Goal: Task Accomplishment & Management: Manage account settings

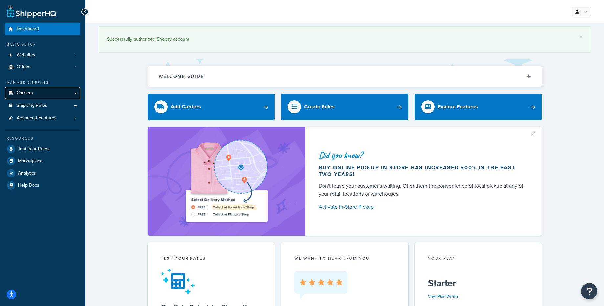
click at [40, 95] on link "Carriers" at bounding box center [43, 93] width 76 height 12
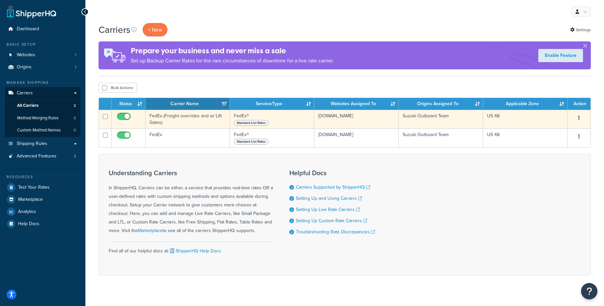
click at [191, 122] on td "FedEx (Freight overrides and w/ Lift Gates)" at bounding box center [188, 119] width 84 height 19
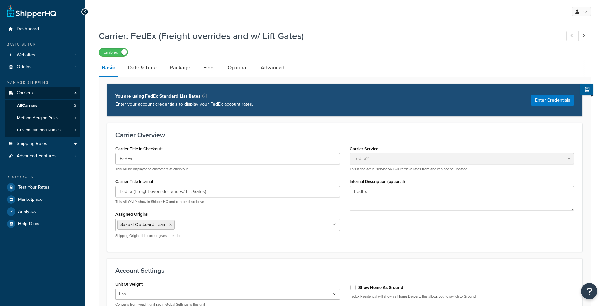
select select "fedEx"
select select "REGULAR_PICKUP"
select select "YOUR_PACKAGING"
click at [146, 68] on link "Date & Time" at bounding box center [142, 68] width 35 height 16
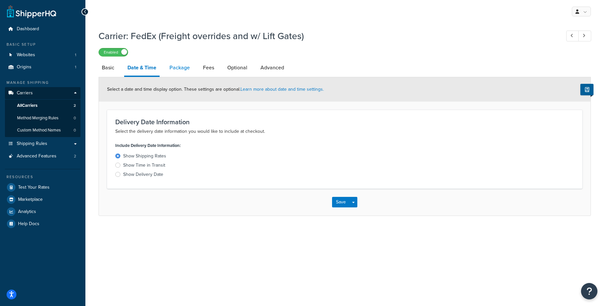
click at [172, 69] on link "Package" at bounding box center [179, 68] width 27 height 16
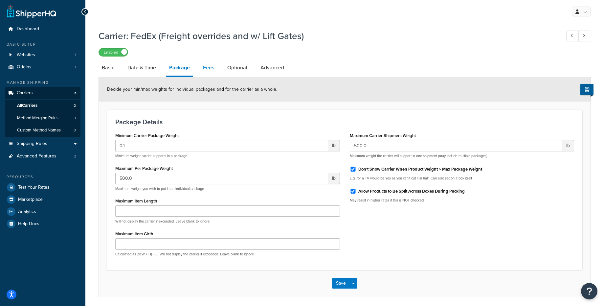
click at [208, 71] on link "Fees" at bounding box center [209, 68] width 18 height 16
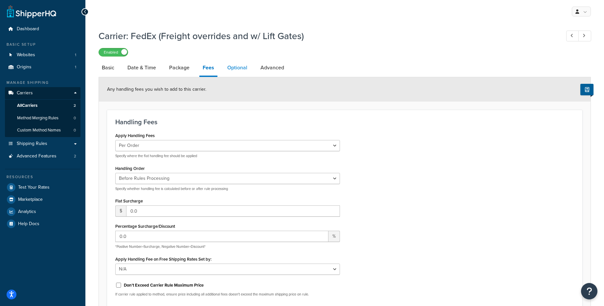
click at [245, 68] on link "Optional" at bounding box center [237, 68] width 27 height 16
select select "business"
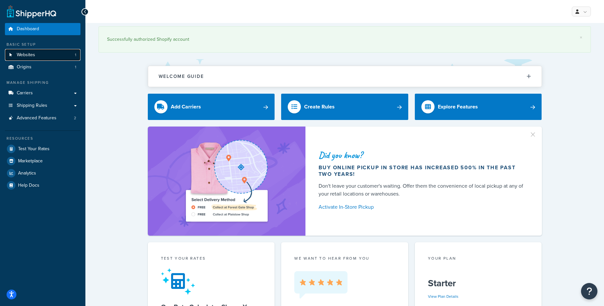
click at [32, 56] on span "Websites" at bounding box center [26, 55] width 18 height 6
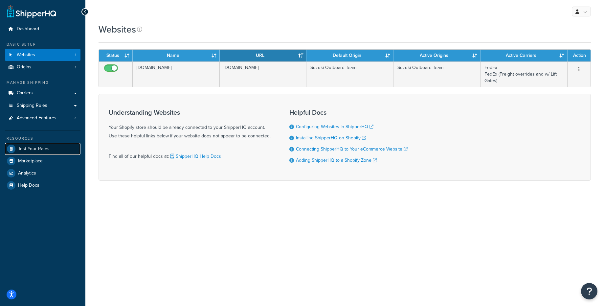
click at [27, 151] on span "Test Your Rates" at bounding box center [34, 149] width 32 height 6
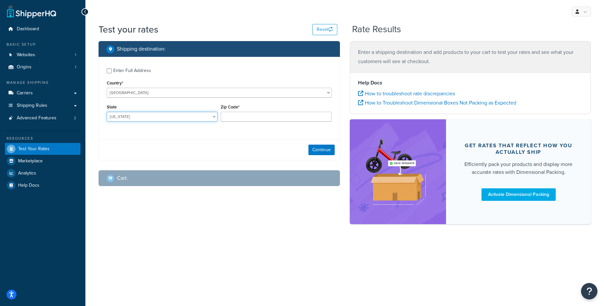
click at [136, 119] on select "Alabama Alaska American Samoa Arizona Arkansas Armed Forces Americas Armed Forc…" at bounding box center [162, 117] width 111 height 10
select select "PA"
click at [107, 112] on select "Alabama Alaska American Samoa Arizona Arkansas Armed Forces Americas Armed Forc…" at bounding box center [162, 117] width 111 height 10
click at [247, 117] on input "Zip Code*" at bounding box center [276, 117] width 111 height 10
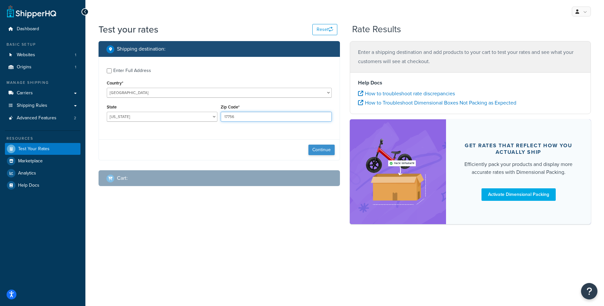
type input "17756"
click at [317, 152] on button "Continue" at bounding box center [322, 150] width 26 height 11
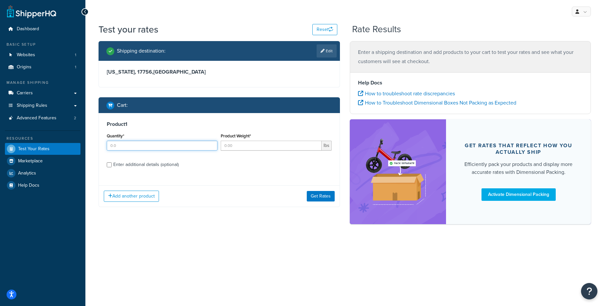
click at [171, 149] on input "Quantity*" at bounding box center [162, 146] width 111 height 10
type input "1"
click at [233, 148] on input "Product Weight*" at bounding box center [271, 146] width 101 height 10
type input "400"
click at [318, 199] on button "Get Rates" at bounding box center [321, 196] width 28 height 11
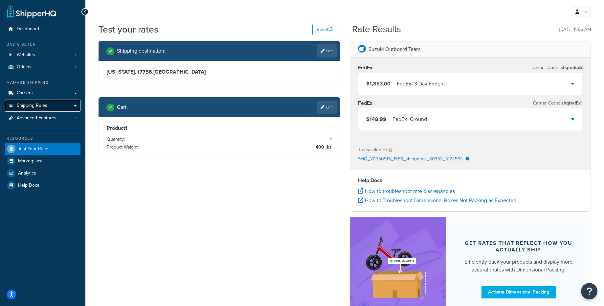
click at [36, 108] on span "Shipping Rules" at bounding box center [32, 106] width 31 height 6
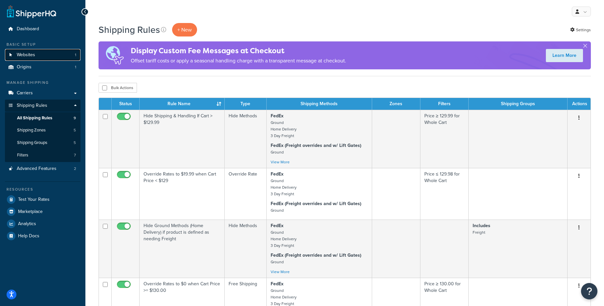
click at [23, 56] on span "Websites" at bounding box center [26, 55] width 18 height 6
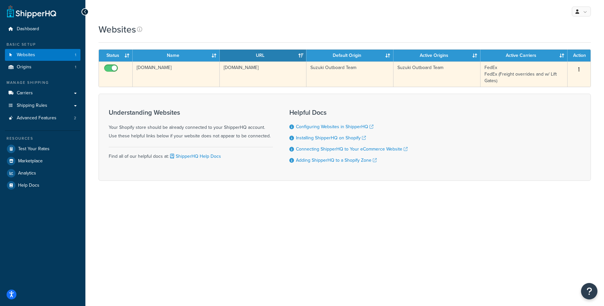
click at [175, 71] on td "[DOMAIN_NAME]" at bounding box center [176, 73] width 87 height 25
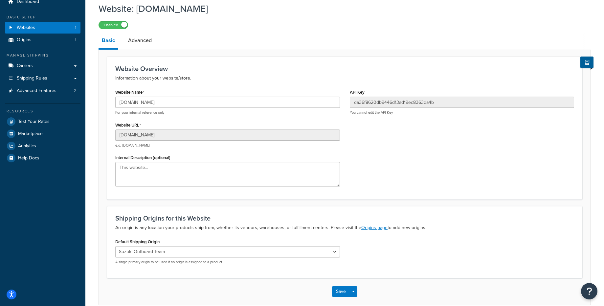
scroll to position [60, 0]
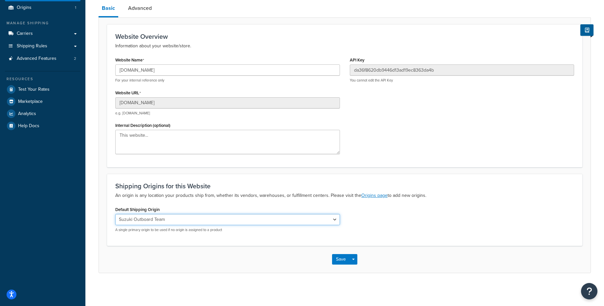
click at [244, 218] on select "Suzuki Outboard Team" at bounding box center [227, 219] width 225 height 11
click at [115, 214] on select "Suzuki Outboard Team" at bounding box center [227, 219] width 225 height 11
click at [139, 8] on link "Advanced" at bounding box center [140, 8] width 30 height 16
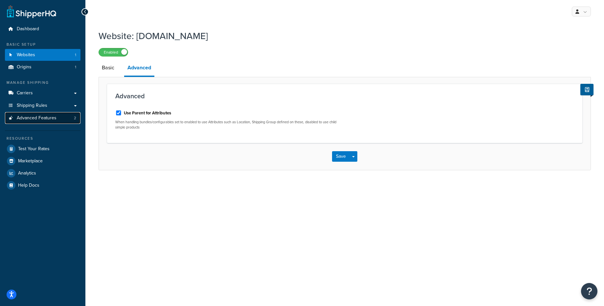
click at [31, 122] on link "Advanced Features 2" at bounding box center [43, 118] width 76 height 12
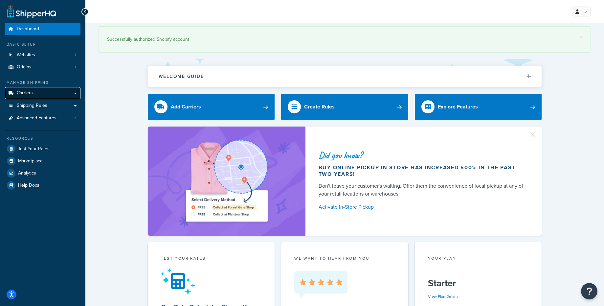
click at [24, 94] on span "Carriers" at bounding box center [25, 93] width 16 height 6
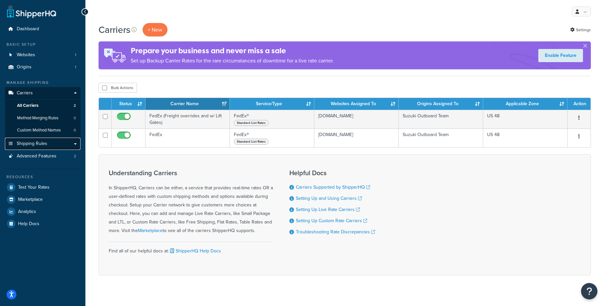
click at [28, 146] on span "Shipping Rules" at bounding box center [32, 144] width 31 height 6
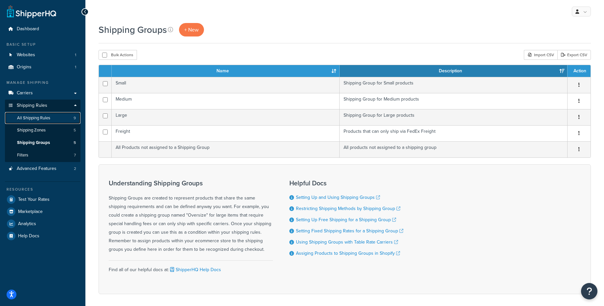
click at [35, 120] on span "All Shipping Rules" at bounding box center [33, 118] width 33 height 6
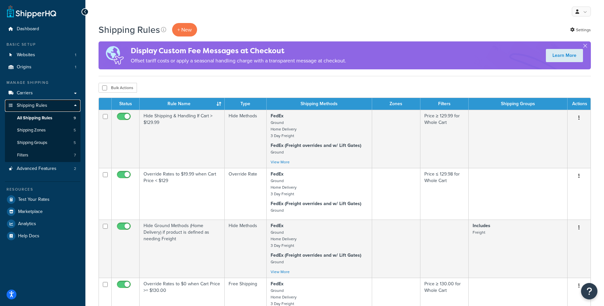
click at [29, 106] on span "Shipping Rules" at bounding box center [32, 106] width 31 height 6
click at [38, 119] on span "All Shipping Rules" at bounding box center [34, 118] width 35 height 6
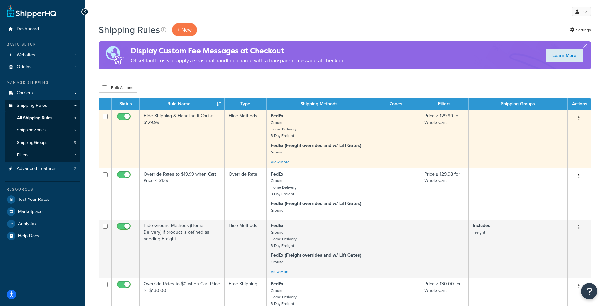
click at [105, 113] on td at bounding box center [105, 139] width 13 height 58
checkbox input "true"
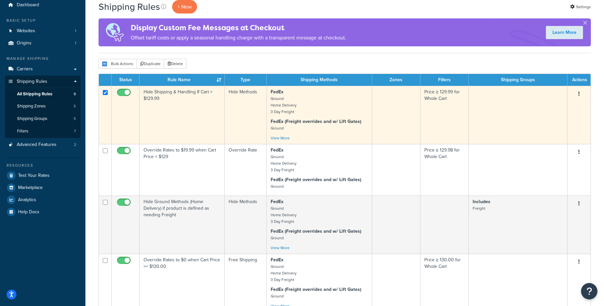
scroll to position [33, 0]
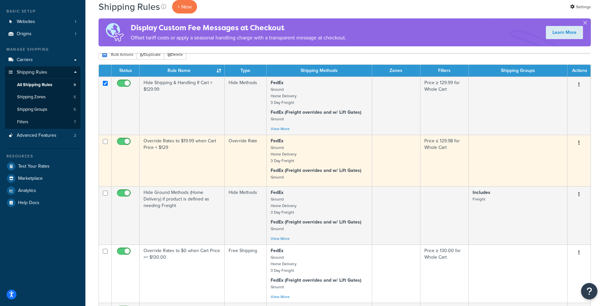
click at [105, 141] on input "checkbox" at bounding box center [105, 141] width 5 height 5
checkbox input "true"
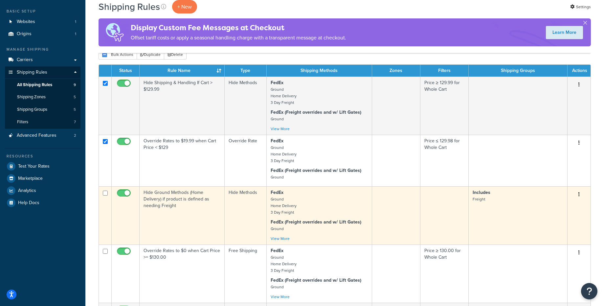
click at [106, 193] on input "checkbox" at bounding box center [105, 193] width 5 height 5
checkbox input "true"
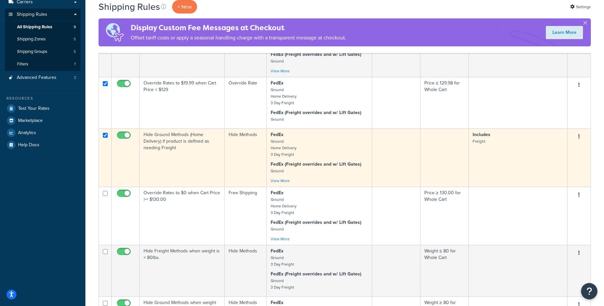
scroll to position [107, 0]
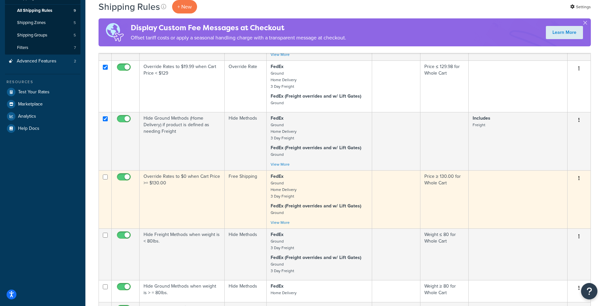
click at [105, 174] on td at bounding box center [105, 199] width 13 height 58
checkbox input "true"
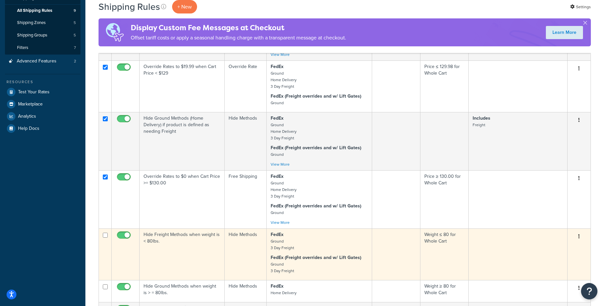
click at [105, 236] on input "checkbox" at bounding box center [105, 235] width 5 height 5
checkbox input "true"
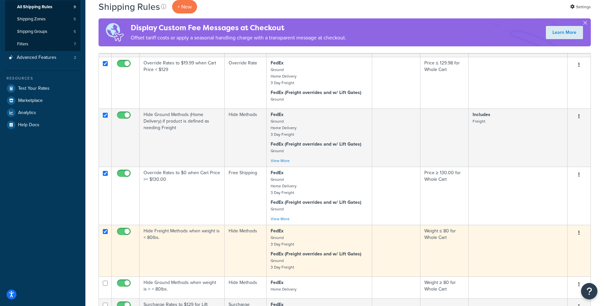
scroll to position [0, 0]
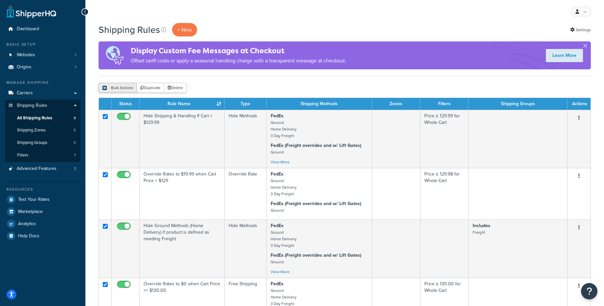
click at [105, 88] on input "checkbox" at bounding box center [104, 87] width 5 height 5
checkbox input "true"
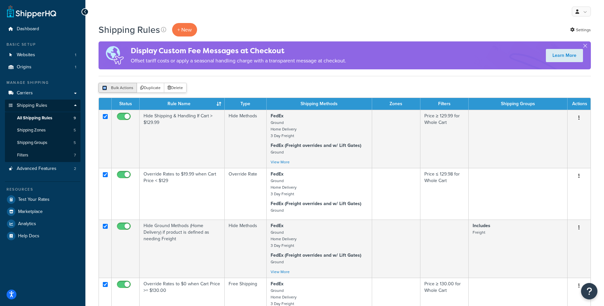
checkbox input "true"
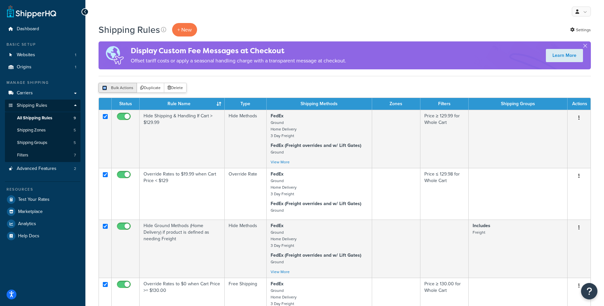
checkbox input "true"
click at [105, 88] on input "checkbox" at bounding box center [104, 87] width 5 height 5
checkbox input "false"
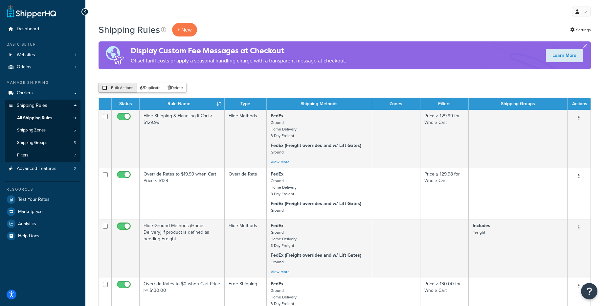
checkbox input "false"
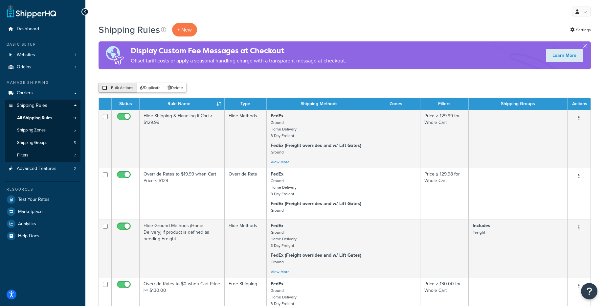
checkbox input "false"
click at [105, 88] on input "checkbox" at bounding box center [104, 87] width 5 height 5
checkbox input "true"
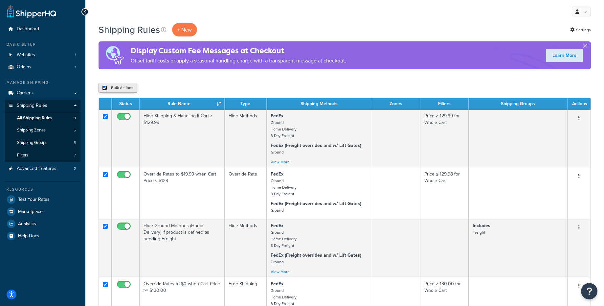
checkbox input "true"
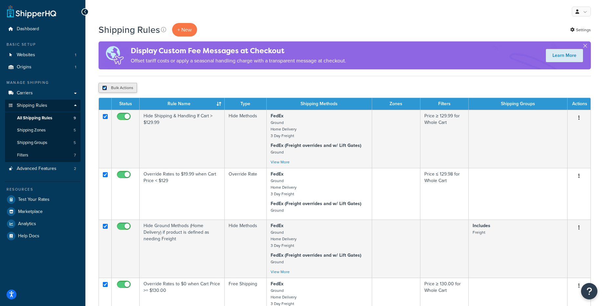
checkbox input "true"
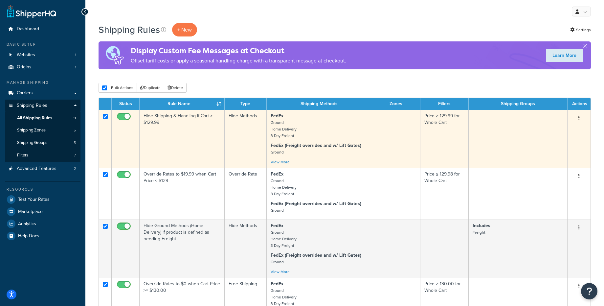
click at [120, 116] on input "checkbox" at bounding box center [125, 118] width 18 height 8
checkbox input "false"
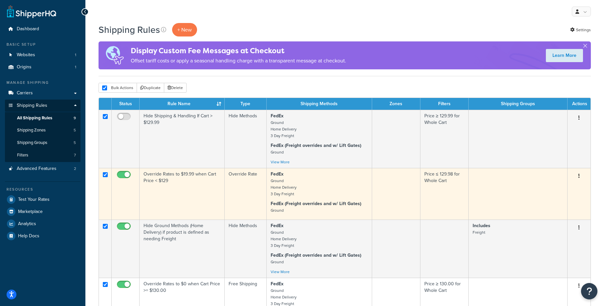
click at [124, 172] on input "checkbox" at bounding box center [125, 176] width 18 height 8
checkbox input "false"
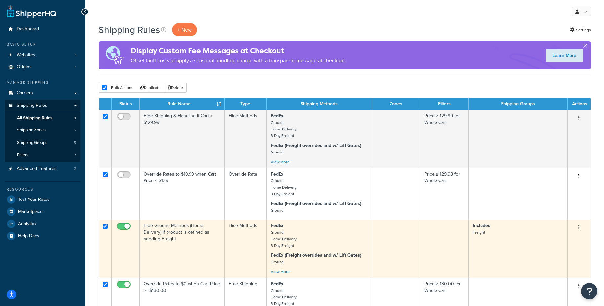
click at [124, 225] on input "checkbox" at bounding box center [125, 228] width 18 height 8
checkbox input "false"
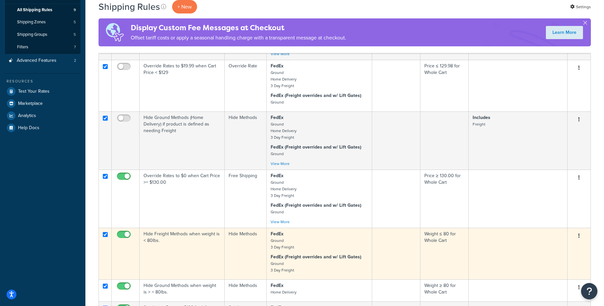
scroll to position [122, 0]
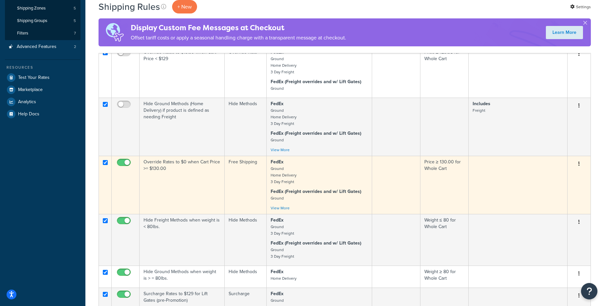
click at [126, 166] on input "checkbox" at bounding box center [125, 164] width 18 height 8
checkbox input "false"
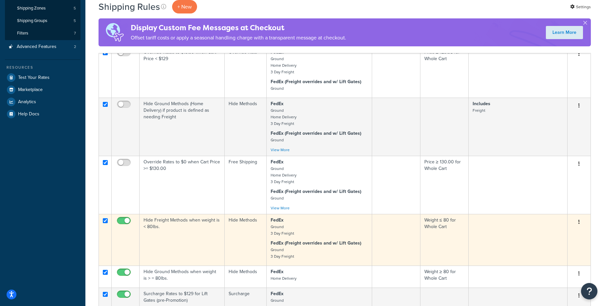
click at [122, 223] on input "checkbox" at bounding box center [125, 222] width 18 height 8
checkbox input "false"
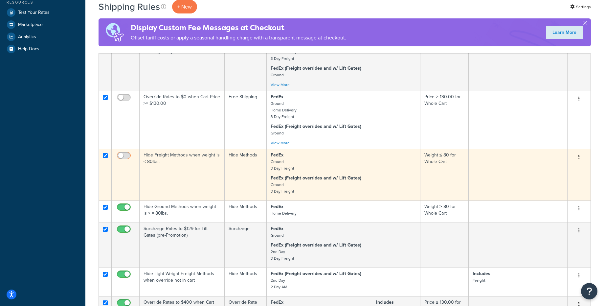
scroll to position [207, 0]
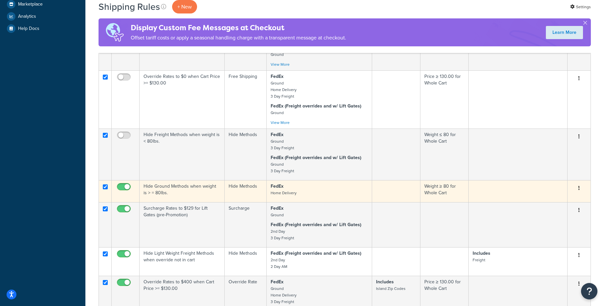
click at [126, 181] on td at bounding box center [126, 191] width 28 height 22
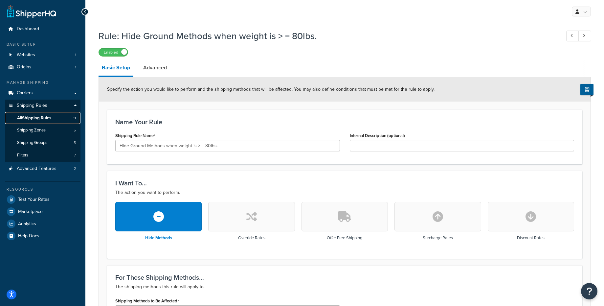
click at [33, 120] on span "All Shipping Rules" at bounding box center [34, 118] width 34 height 6
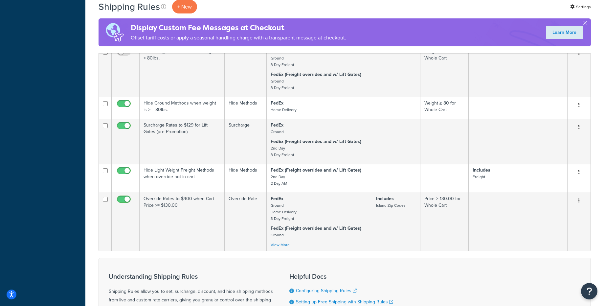
scroll to position [317, 0]
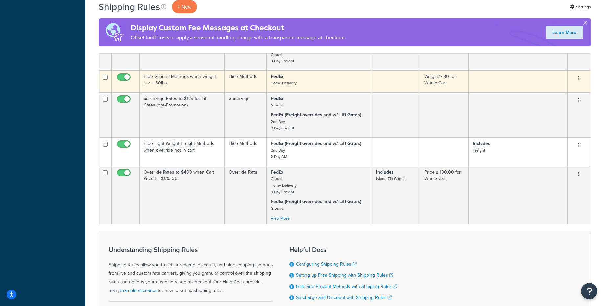
click at [124, 77] on input "checkbox" at bounding box center [125, 79] width 18 height 8
checkbox input "false"
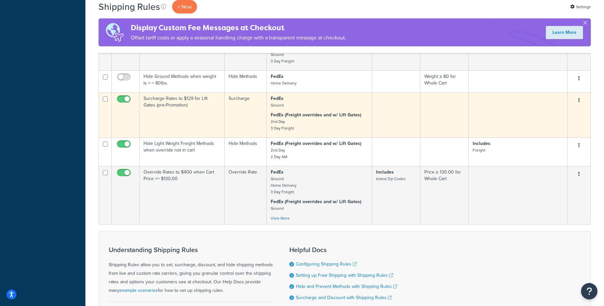
click at [125, 101] on input "checkbox" at bounding box center [125, 101] width 18 height 8
checkbox input "false"
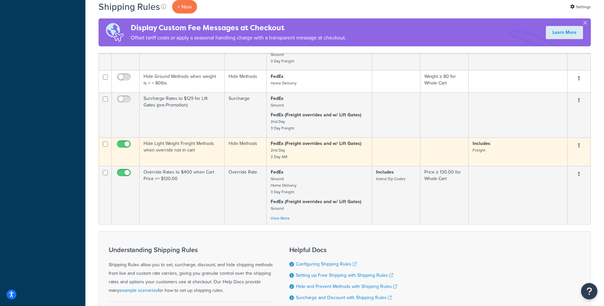
click at [124, 149] on input "checkbox" at bounding box center [125, 146] width 18 height 8
checkbox input "false"
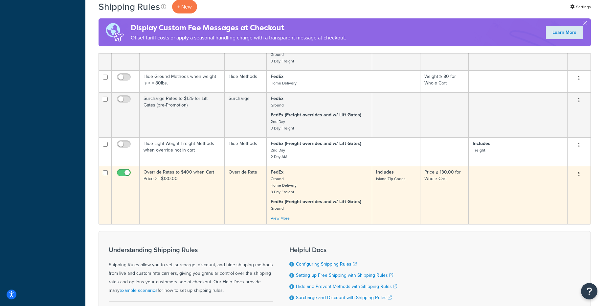
click at [127, 175] on input "checkbox" at bounding box center [125, 174] width 18 height 8
checkbox input "false"
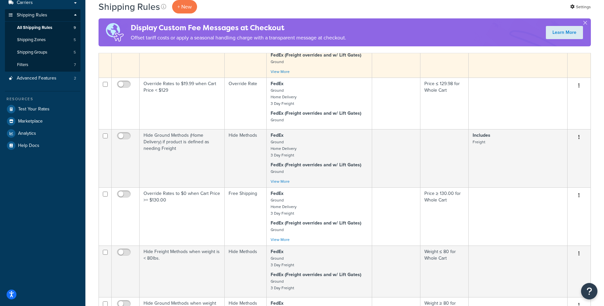
scroll to position [0, 0]
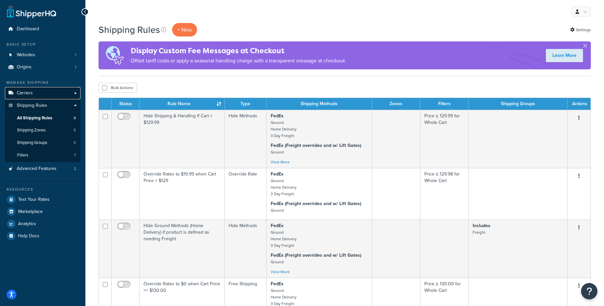
click at [26, 93] on span "Carriers" at bounding box center [25, 93] width 16 height 6
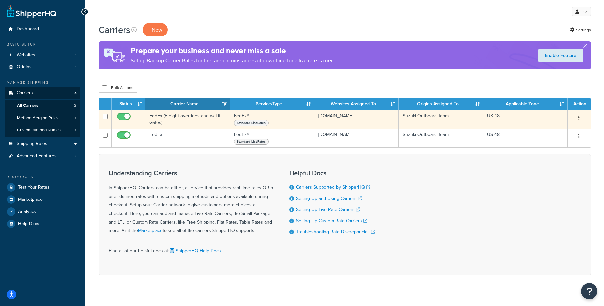
click at [525, 117] on td "US 48" at bounding box center [526, 119] width 84 height 19
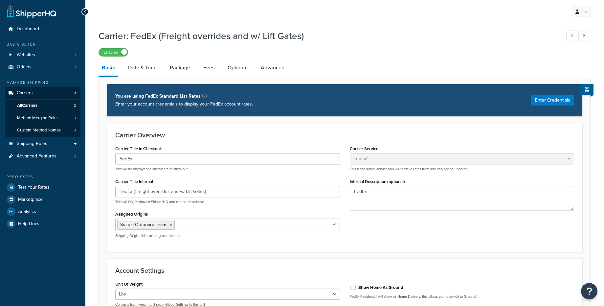
select select "fedEx"
select select "REGULAR_PICKUP"
select select "YOUR_PACKAGING"
click at [139, 74] on link "Date & Time" at bounding box center [142, 68] width 35 height 16
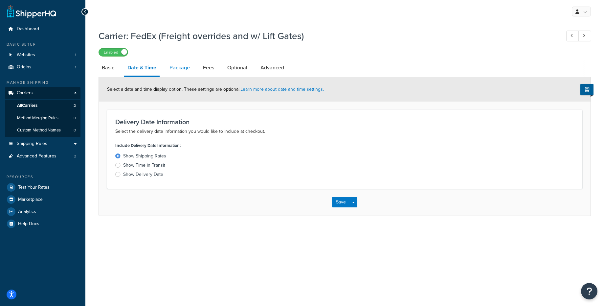
click at [174, 69] on link "Package" at bounding box center [179, 68] width 27 height 16
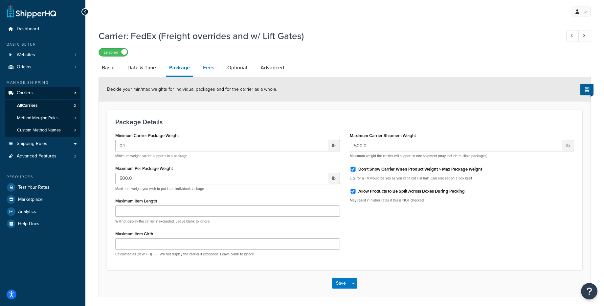
click at [209, 70] on link "Fees" at bounding box center [209, 68] width 18 height 16
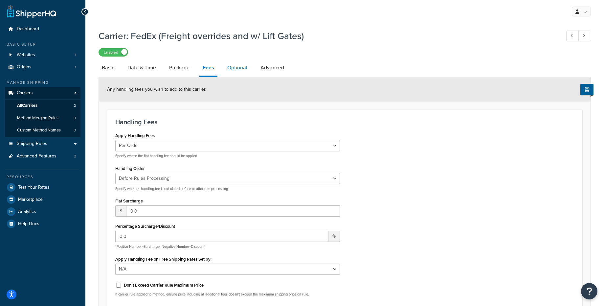
click at [226, 69] on link "Optional" at bounding box center [237, 68] width 27 height 16
select select "business"
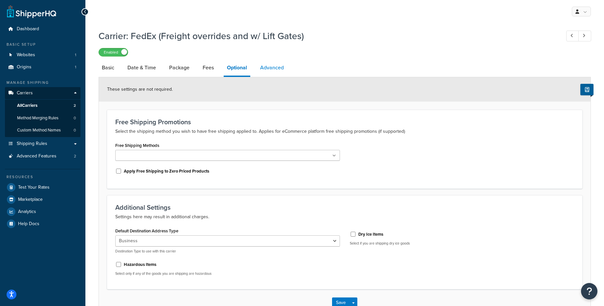
click at [276, 68] on link "Advanced" at bounding box center [272, 68] width 30 height 16
select select "false"
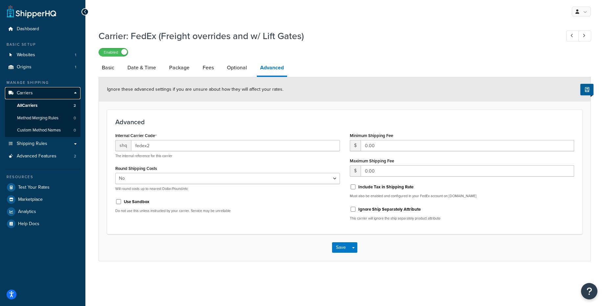
click at [23, 94] on span "Carriers" at bounding box center [25, 93] width 16 height 6
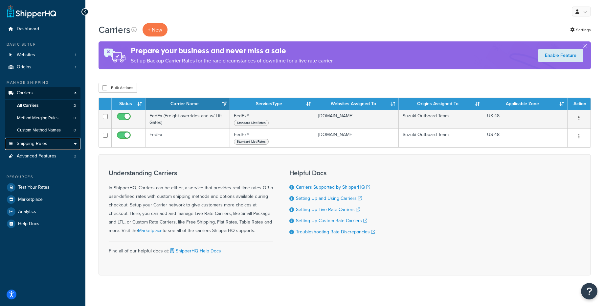
click at [31, 146] on span "Shipping Rules" at bounding box center [32, 144] width 31 height 6
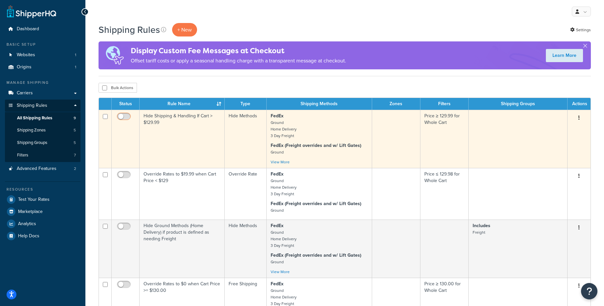
click at [121, 118] on input "checkbox" at bounding box center [125, 118] width 18 height 8
checkbox input "true"
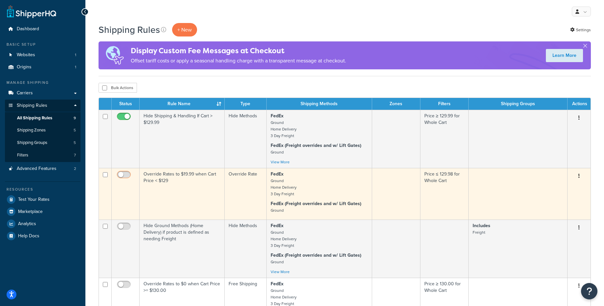
click at [126, 176] on input "checkbox" at bounding box center [125, 176] width 18 height 8
checkbox input "true"
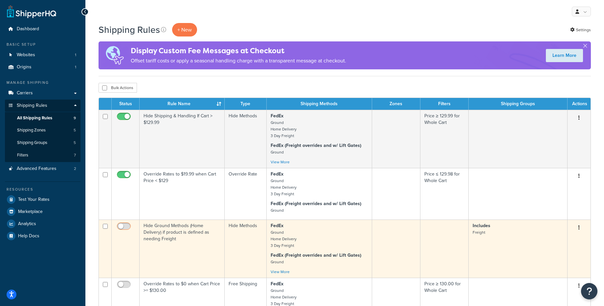
click at [126, 228] on input "checkbox" at bounding box center [125, 228] width 18 height 8
checkbox input "true"
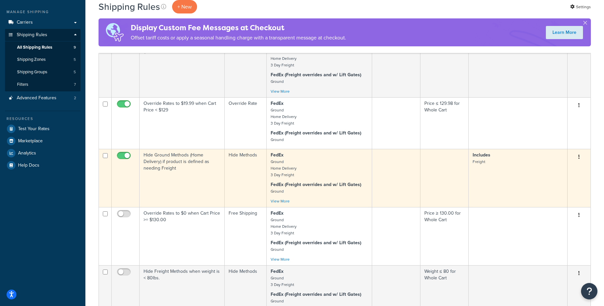
scroll to position [84, 0]
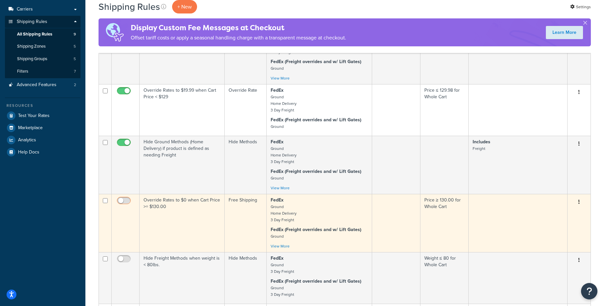
click at [123, 198] on span at bounding box center [124, 201] width 14 height 8
click at [123, 198] on input "checkbox" at bounding box center [125, 202] width 18 height 8
checkbox input "true"
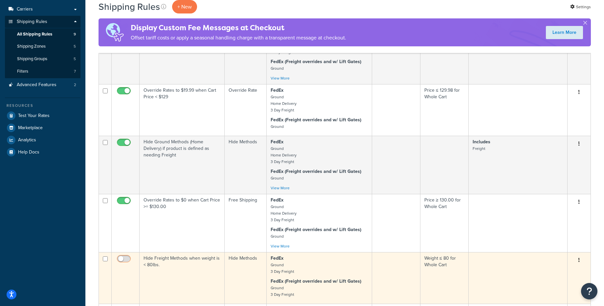
click at [124, 259] on input "checkbox" at bounding box center [125, 260] width 18 height 8
checkbox input "true"
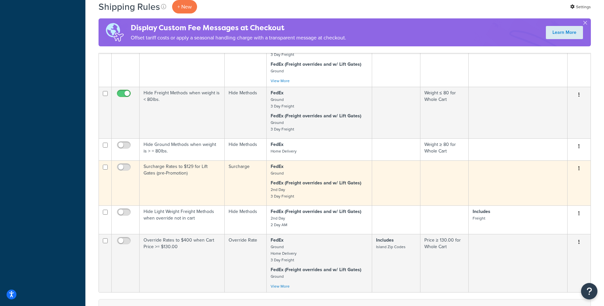
scroll to position [258, 0]
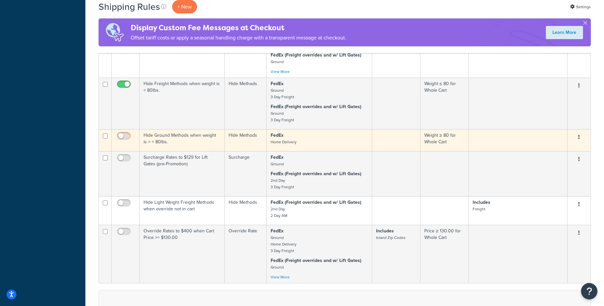
click at [121, 140] on input "checkbox" at bounding box center [125, 137] width 18 height 8
checkbox input "true"
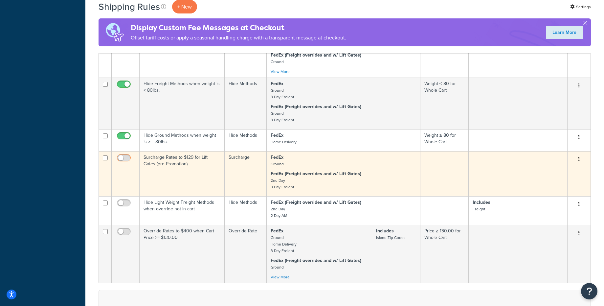
click at [121, 159] on input "checkbox" at bounding box center [125, 159] width 18 height 8
checkbox input "true"
click at [124, 193] on td at bounding box center [126, 173] width 28 height 45
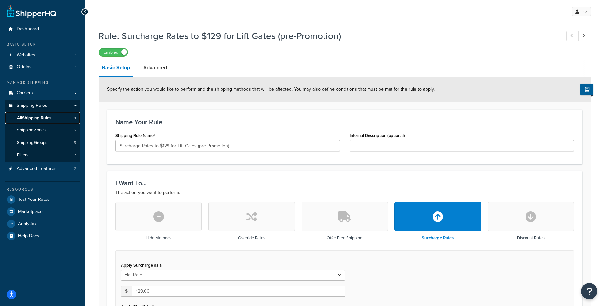
click at [42, 119] on span "All Shipping Rules" at bounding box center [34, 118] width 34 height 6
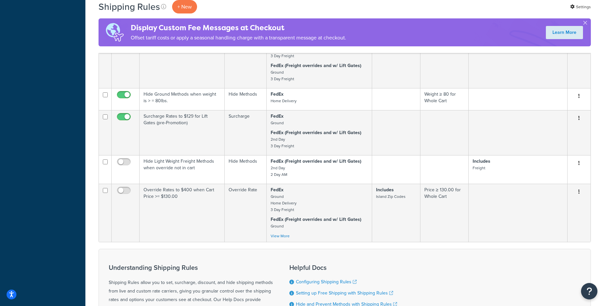
scroll to position [315, 0]
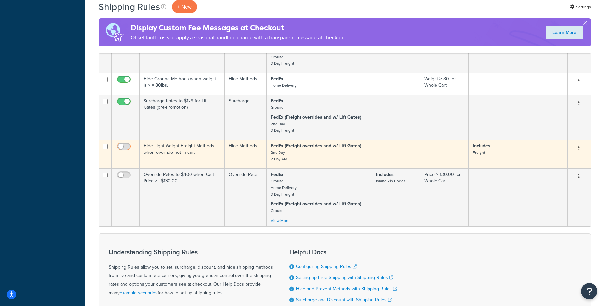
click at [121, 149] on input "checkbox" at bounding box center [125, 148] width 18 height 8
checkbox input "true"
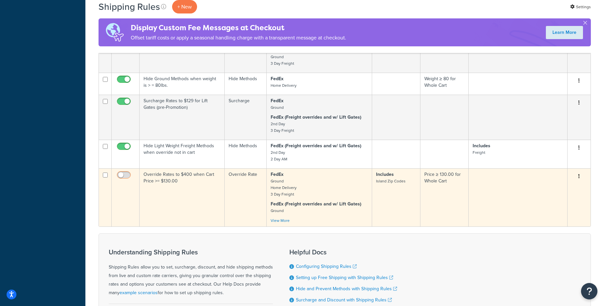
click at [122, 175] on input "checkbox" at bounding box center [125, 177] width 18 height 8
checkbox input "true"
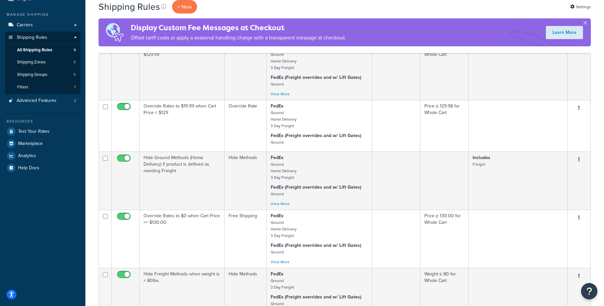
scroll to position [0, 0]
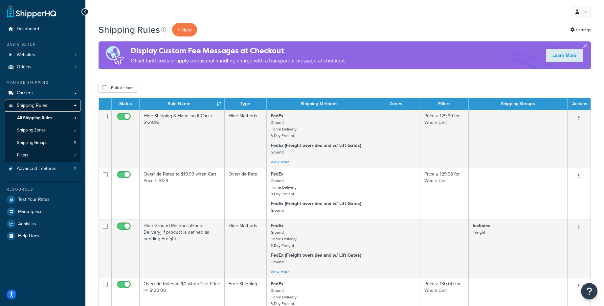
click at [31, 104] on span "Shipping Rules" at bounding box center [32, 106] width 31 height 6
